Goal: Information Seeking & Learning: Learn about a topic

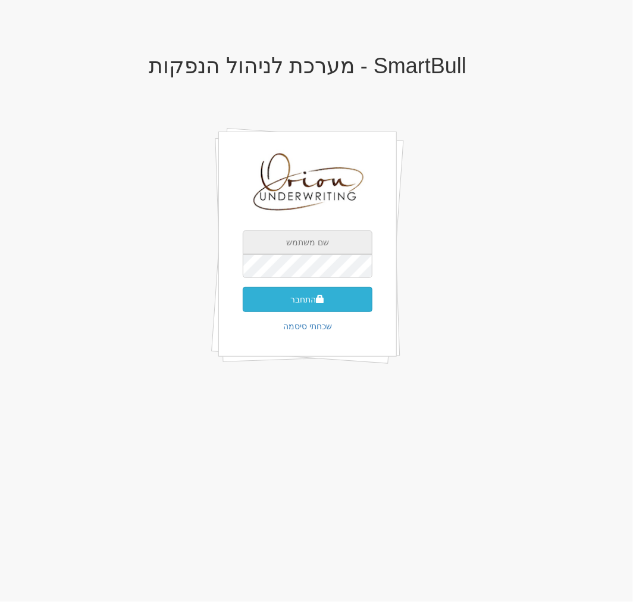
type input "[EMAIL_ADDRESS][DOMAIN_NAME]"
click at [330, 295] on button "התחבר" at bounding box center [308, 299] width 130 height 25
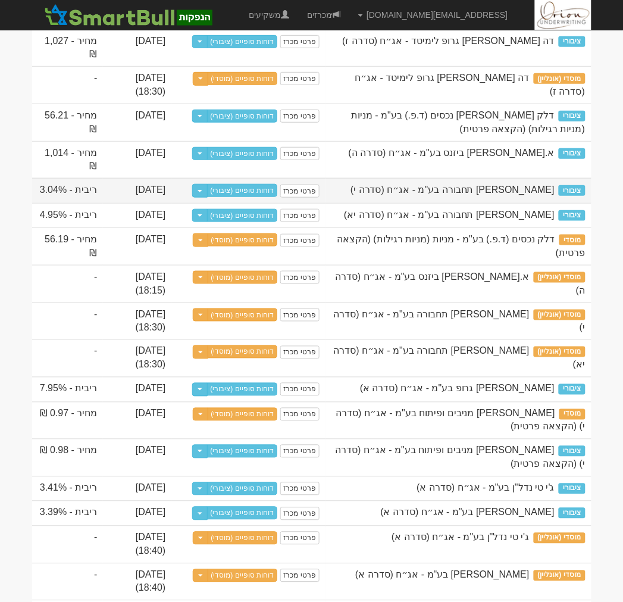
scroll to position [860, 0]
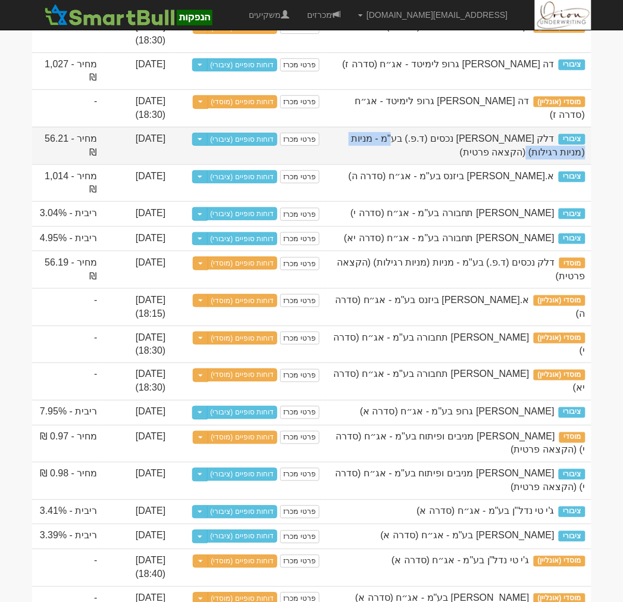
drag, startPoint x: 556, startPoint y: 139, endPoint x: 446, endPoint y: 145, distance: 109.7
click at [446, 145] on div "דלק [PERSON_NAME] נכסים (ד.פ.) בע"מ - מניות (מניות רגילות) (הקצאה פרטית)" at bounding box center [459, 145] width 254 height 27
copy span "דלק ישראל נכסים (ד.פ.) בע"מ"
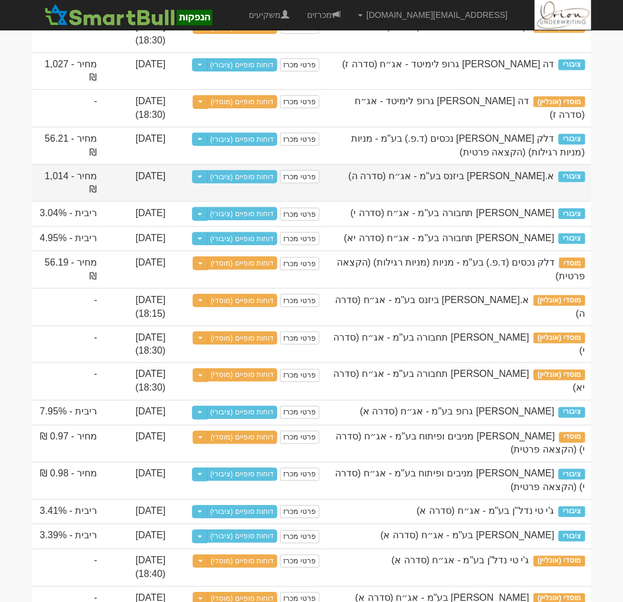
click at [545, 177] on span "א.[PERSON_NAME] ביזנס בע"מ - אג״ח (סדרה ה)" at bounding box center [452, 176] width 206 height 10
drag, startPoint x: 552, startPoint y: 179, endPoint x: 475, endPoint y: 180, distance: 76.8
click at [475, 180] on span "א.[PERSON_NAME] ביזנס בע"מ - אג״ח (סדרה ה)" at bounding box center [452, 176] width 206 height 10
copy span ".נ שוהם ביזנס בע"מ"
click at [435, 177] on span "א.[PERSON_NAME] ביזנס בע"מ - אג״ח (סדרה ה)" at bounding box center [452, 176] width 206 height 10
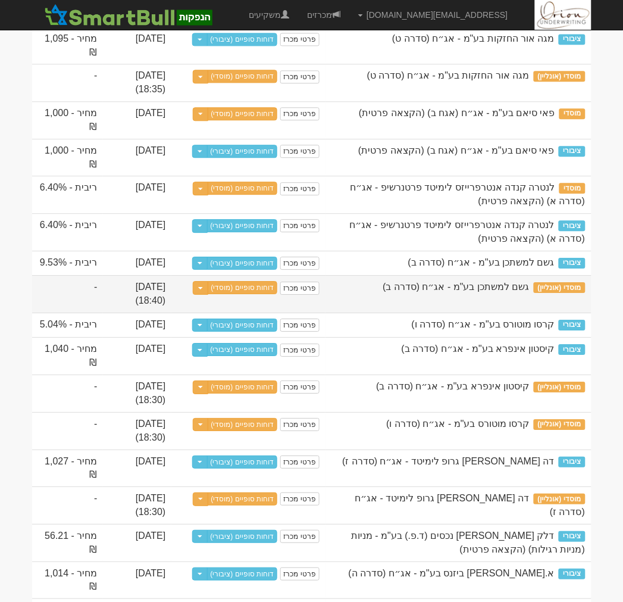
scroll to position [396, 0]
